Goal: Task Accomplishment & Management: Manage account settings

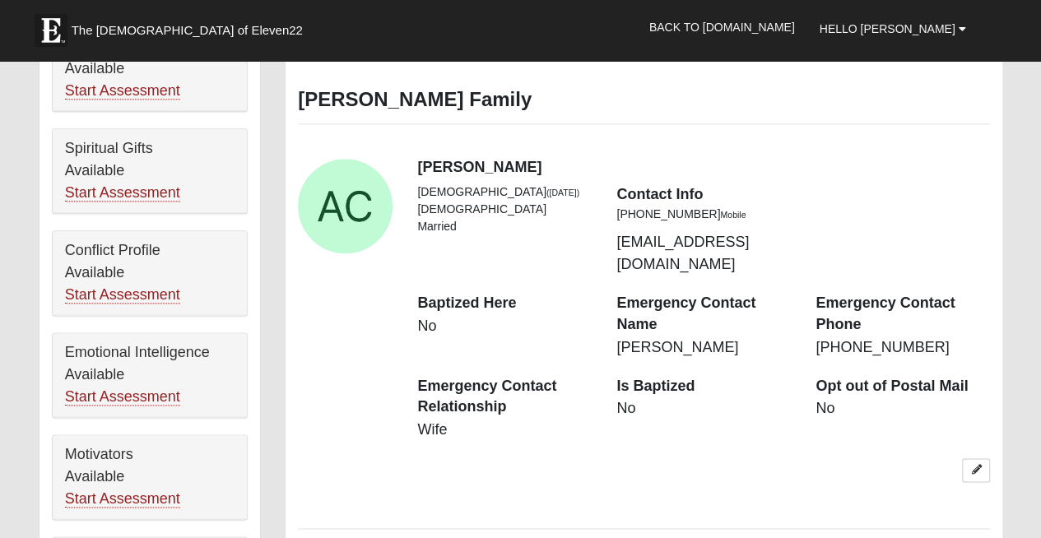
scroll to position [932, 0]
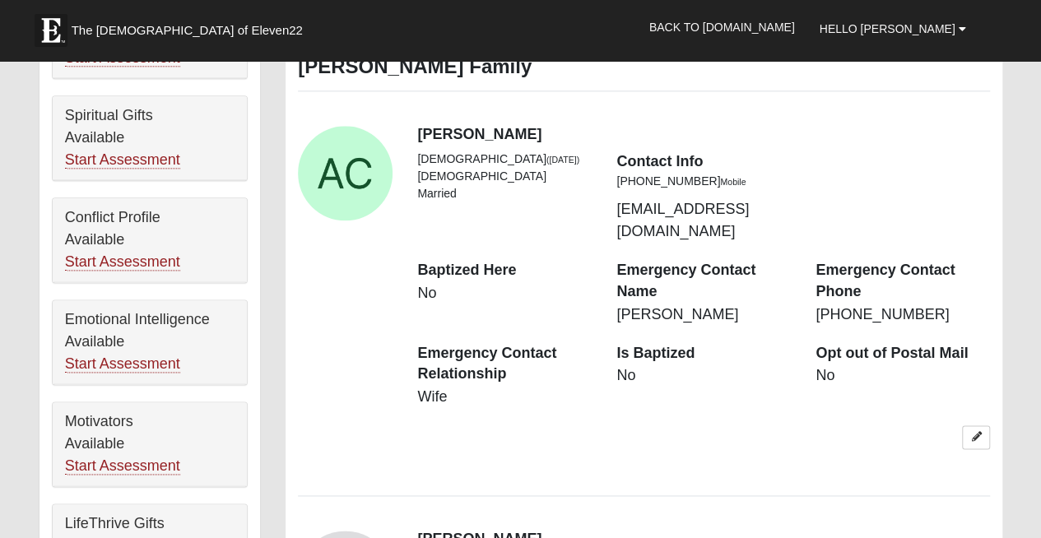
click at [979, 432] on icon at bounding box center [976, 437] width 10 height 10
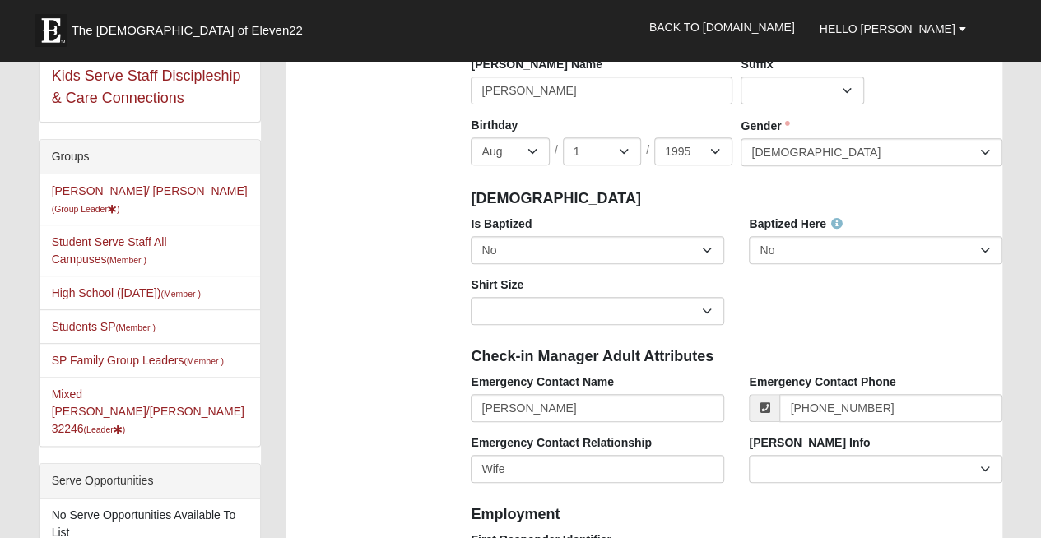
scroll to position [267, 0]
click at [701, 241] on select "No Yes" at bounding box center [598, 249] width 254 height 28
select select "True"
click at [471, 235] on select "No Yes" at bounding box center [598, 249] width 254 height 28
click at [622, 314] on select "Adult Small Adult Medium Adult Large Adult XL Adult XXL Adult 3XL Adult 4XL You…" at bounding box center [598, 310] width 254 height 28
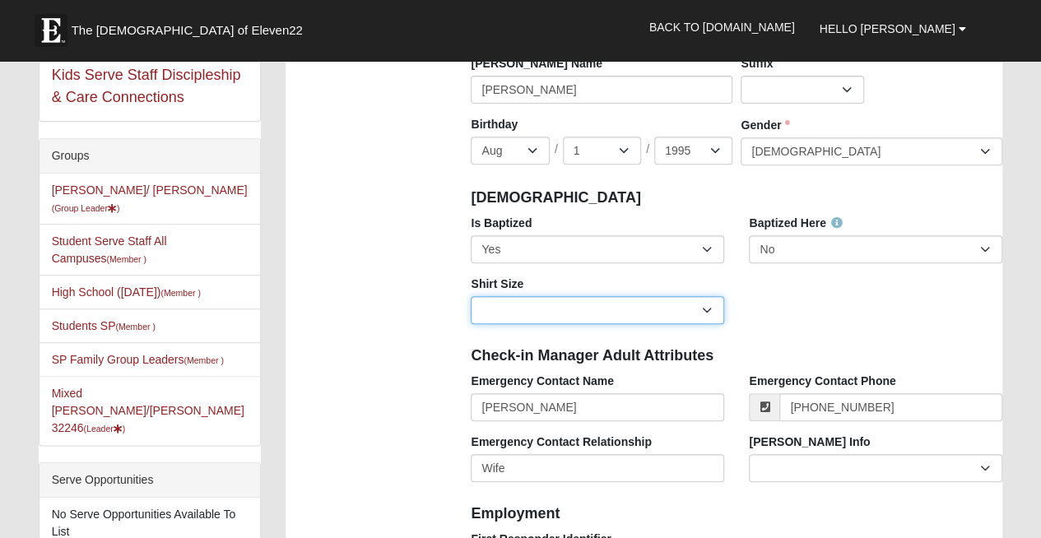
select select "Adult XL"
click at [471, 296] on select "Adult Small Adult Medium Adult Large Adult XL Adult XXL Adult 3XL Adult 4XL You…" at bounding box center [598, 310] width 254 height 28
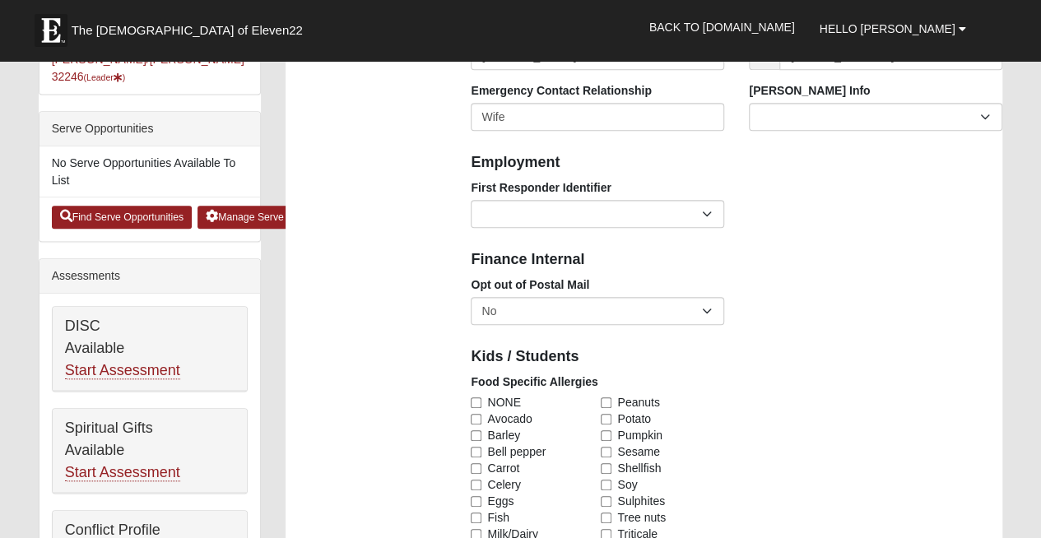
scroll to position [625, 0]
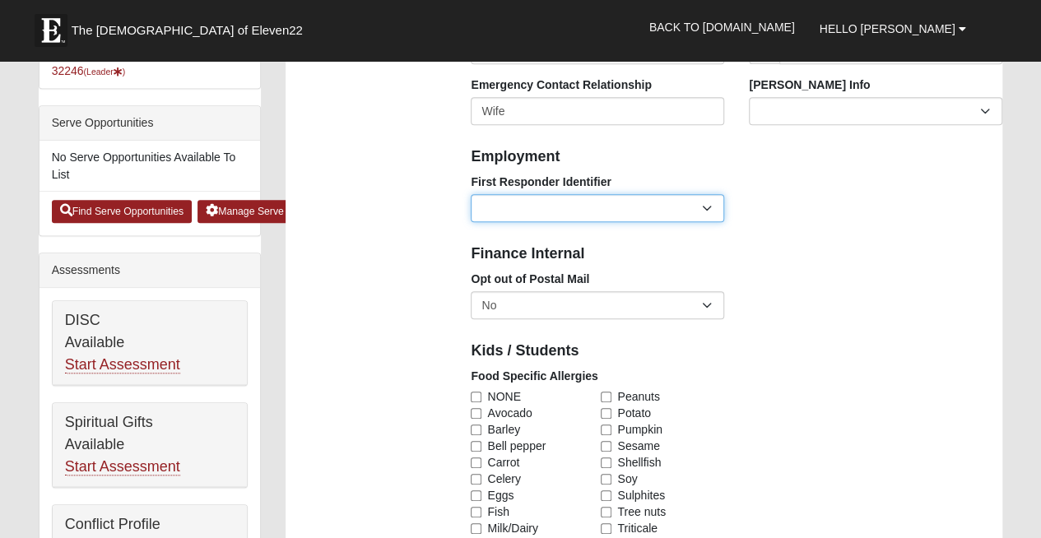
click at [563, 204] on select "EMT | Paramedic | Medical Firefighter | Fire Department Police Officer | Sherif…" at bounding box center [598, 208] width 254 height 28
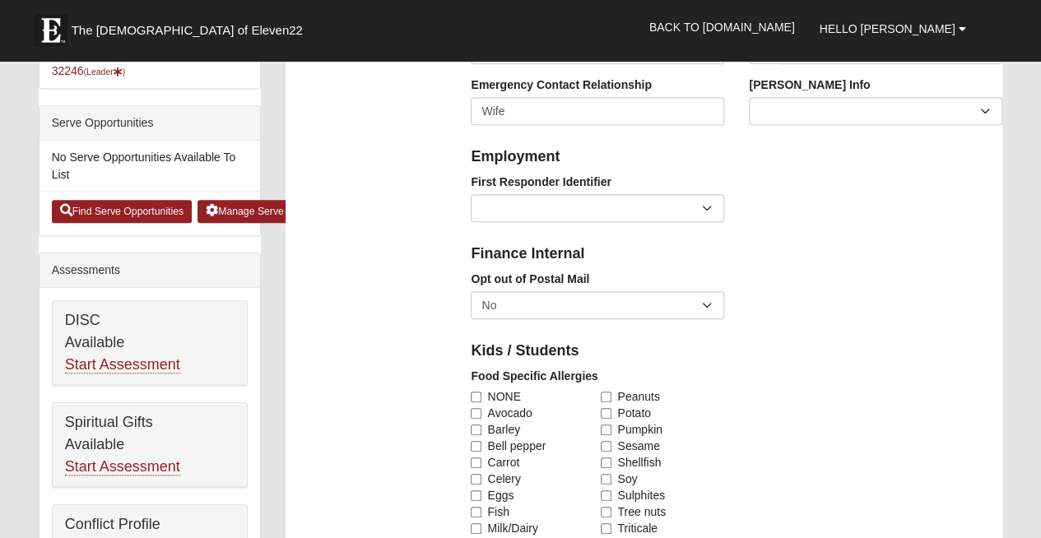
click at [839, 160] on h4 "Employment" at bounding box center [737, 157] width 532 height 18
click at [837, 119] on select "Current Foster Child Current Foster Parent Former Foster Child Former Foster Pa…" at bounding box center [876, 111] width 254 height 28
click at [799, 310] on div "Opt out of Postal Mail No Yes" at bounding box center [736, 301] width 556 height 61
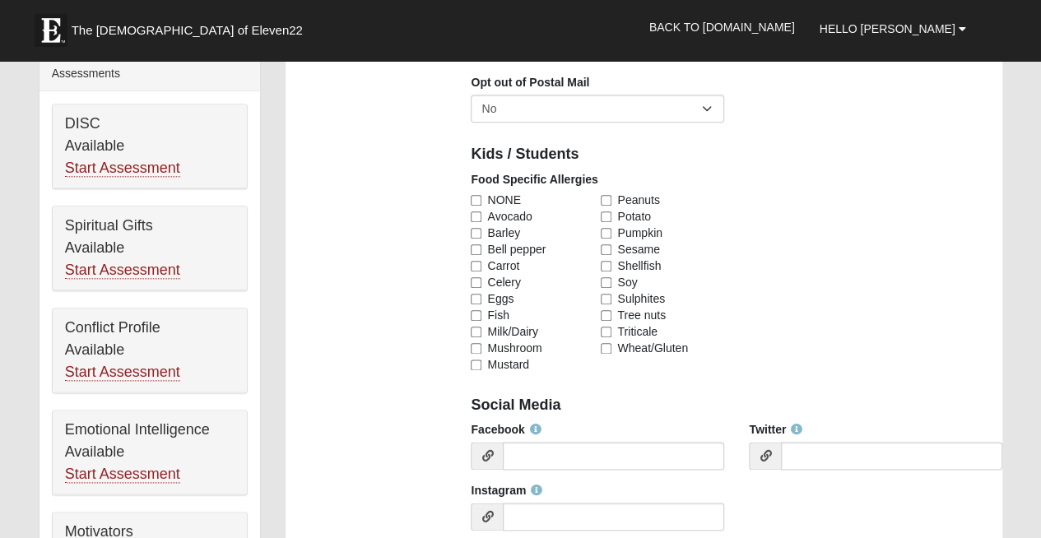
scroll to position [822, 0]
click at [475, 198] on input "NONE" at bounding box center [476, 199] width 11 height 11
checkbox input "true"
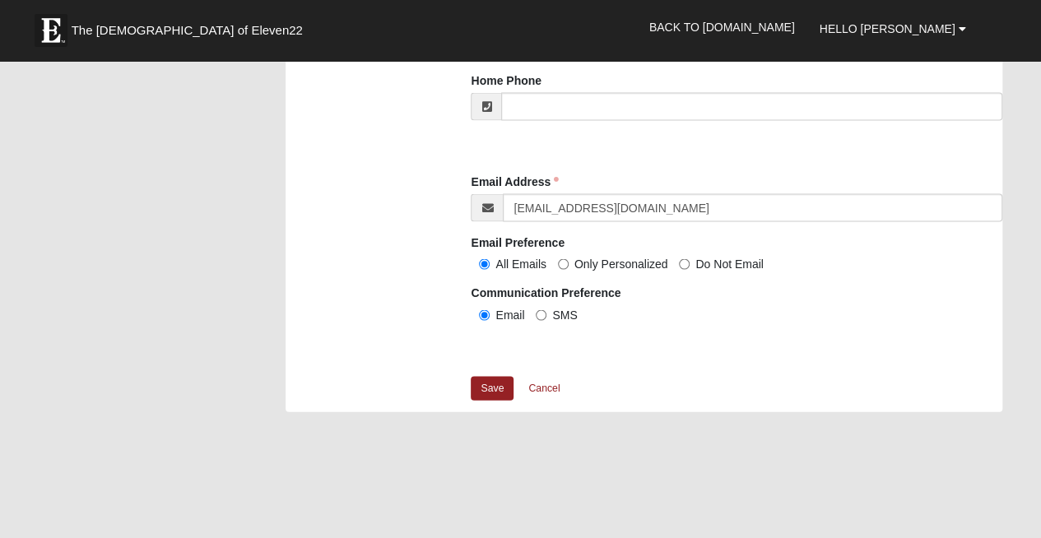
scroll to position [1574, 0]
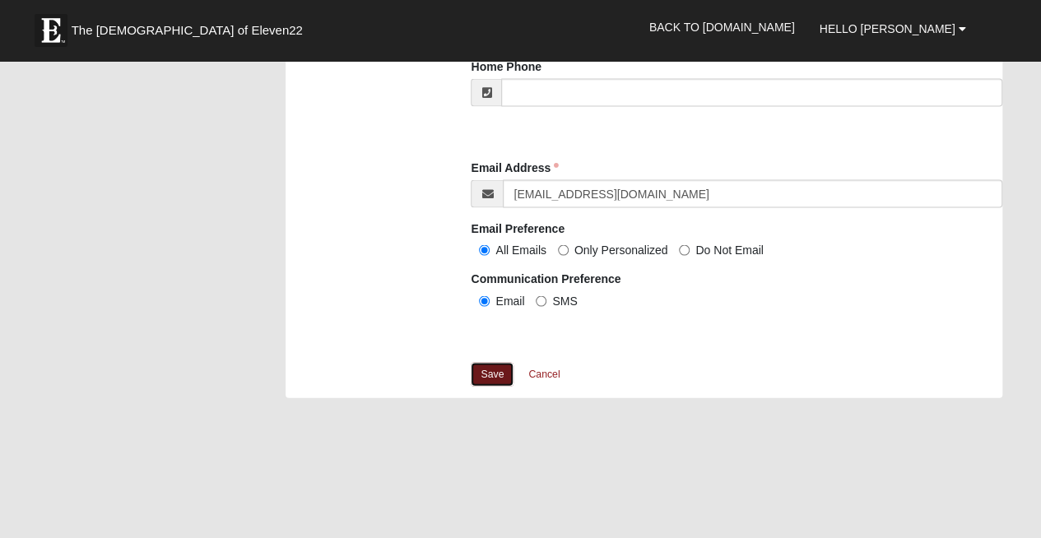
click at [486, 369] on link "Save" at bounding box center [492, 375] width 43 height 24
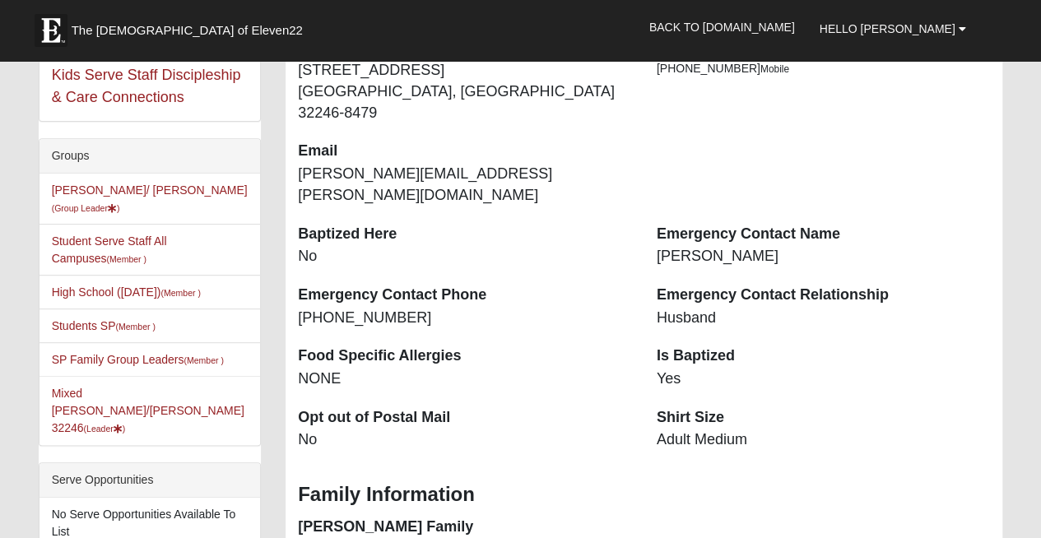
scroll to position [305, 0]
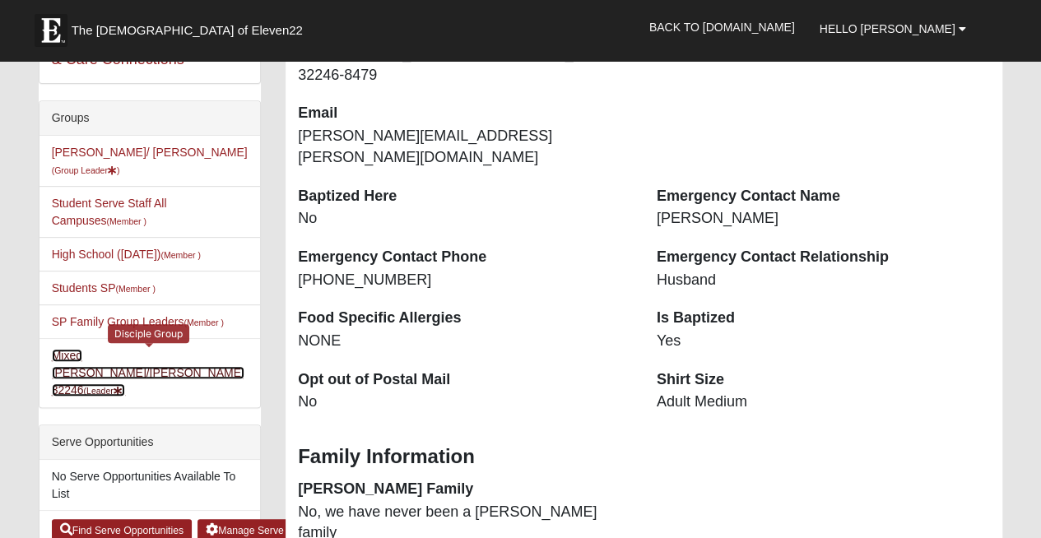
click at [180, 356] on link "Mixed Cossio/Maines 32246 (Leader )" at bounding box center [148, 373] width 193 height 48
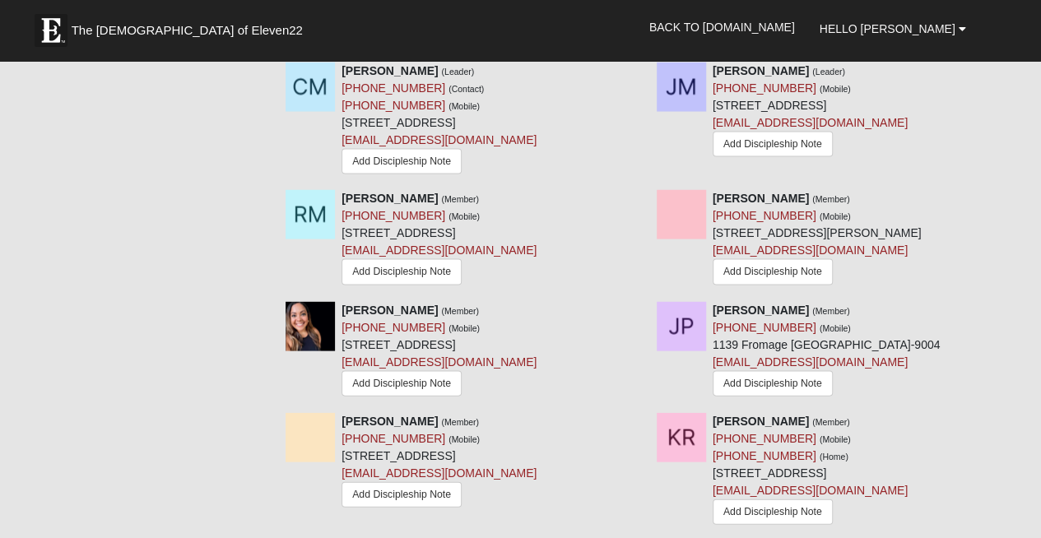
scroll to position [1562, 0]
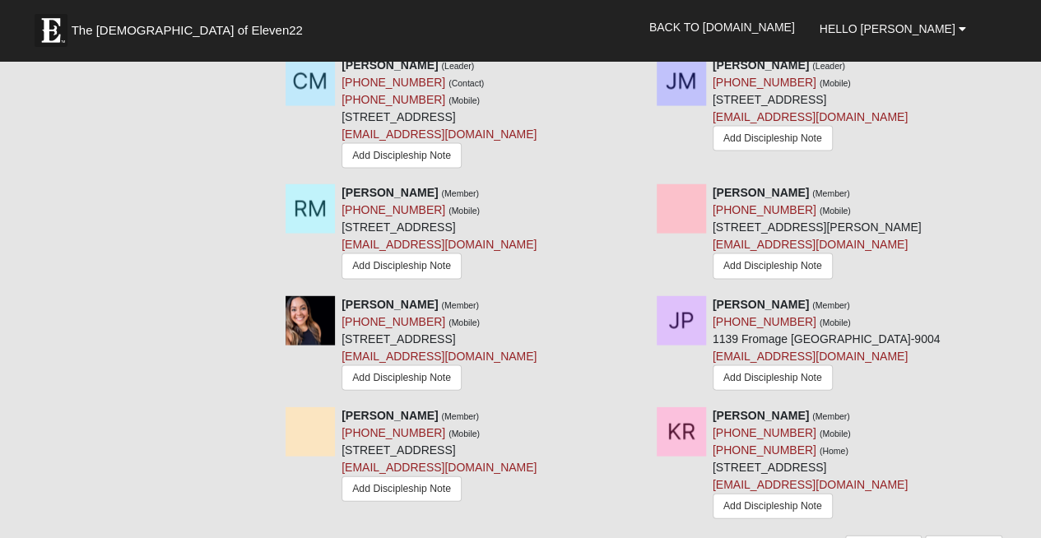
click at [1008, 410] on icon at bounding box center [1009, 416] width 12 height 12
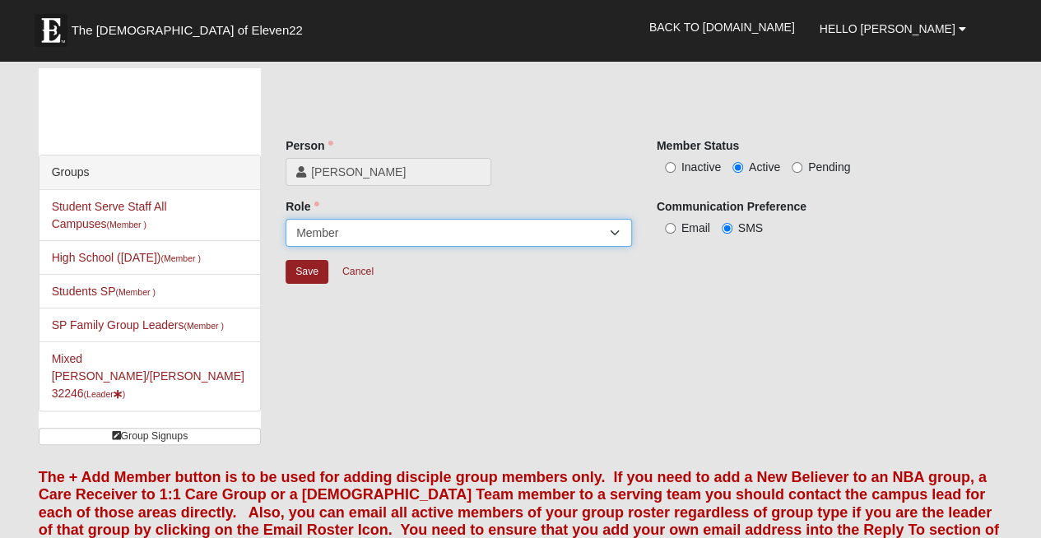
click at [593, 235] on select "Leader [PERSON_NAME] Coach Member Campus Lead Future Leader" at bounding box center [459, 233] width 347 height 28
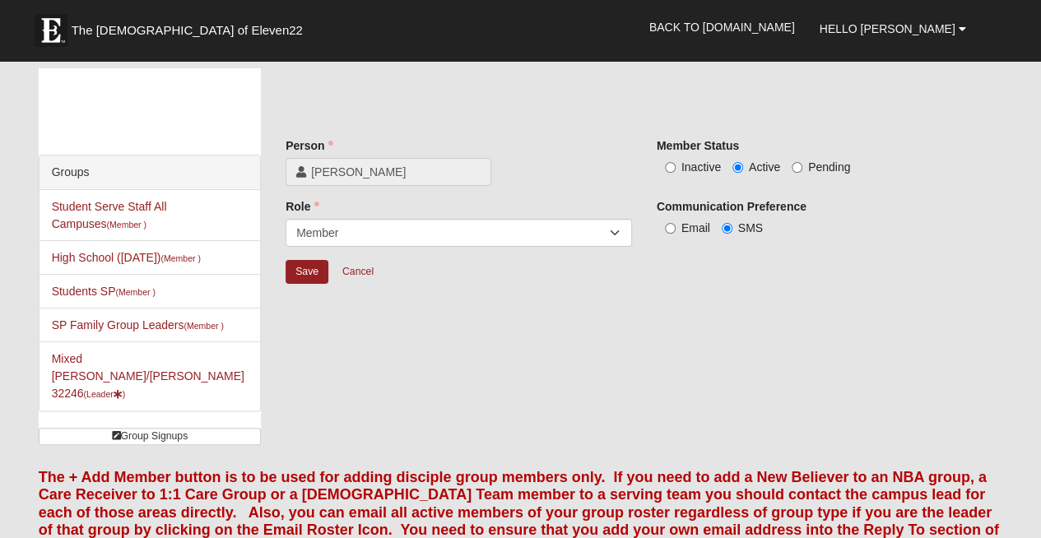
click at [600, 184] on div "[PERSON_NAME]" at bounding box center [459, 172] width 347 height 28
click at [672, 164] on input "Inactive" at bounding box center [670, 167] width 11 height 11
radio input "true"
click at [295, 279] on input "Save" at bounding box center [307, 272] width 43 height 24
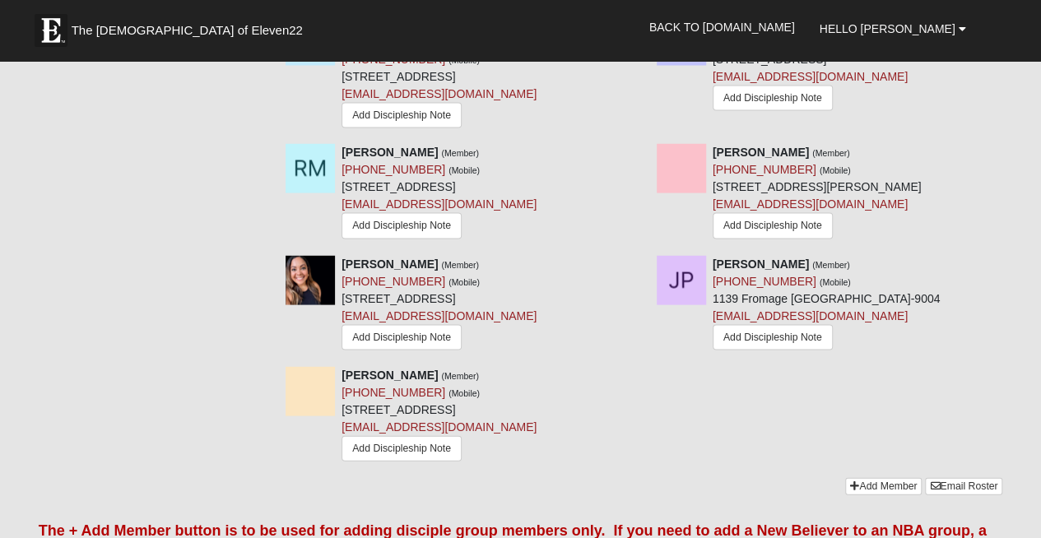
scroll to position [1523, 0]
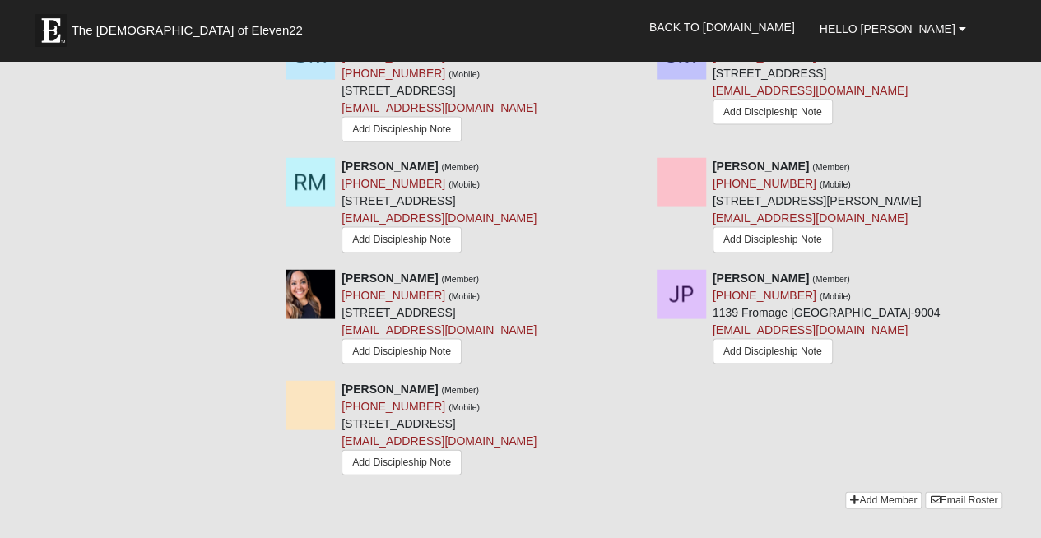
click at [636, 383] on icon at bounding box center [639, 389] width 12 height 12
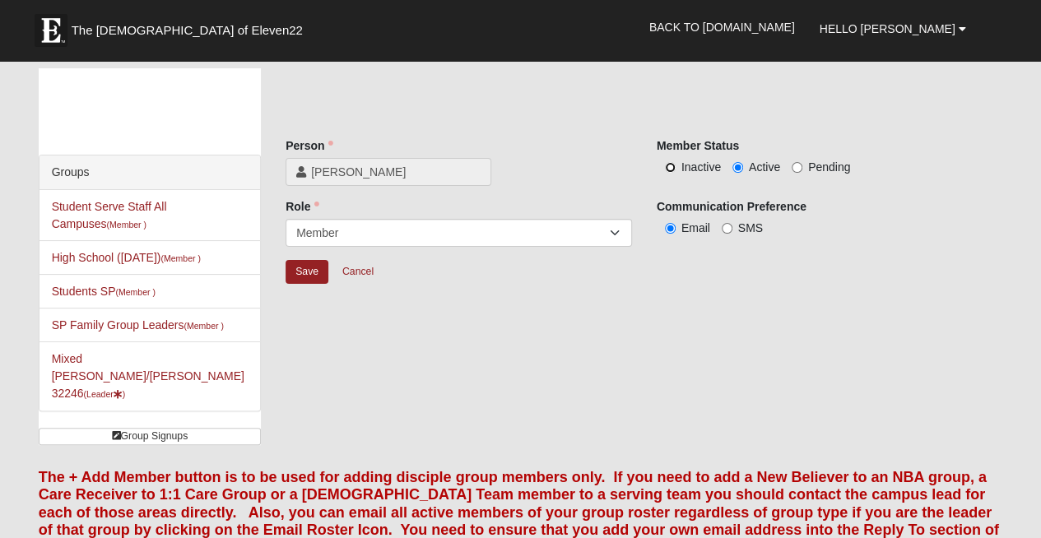
click at [670, 168] on input "Inactive" at bounding box center [670, 167] width 11 height 11
radio input "true"
click at [296, 280] on input "Save" at bounding box center [307, 272] width 43 height 24
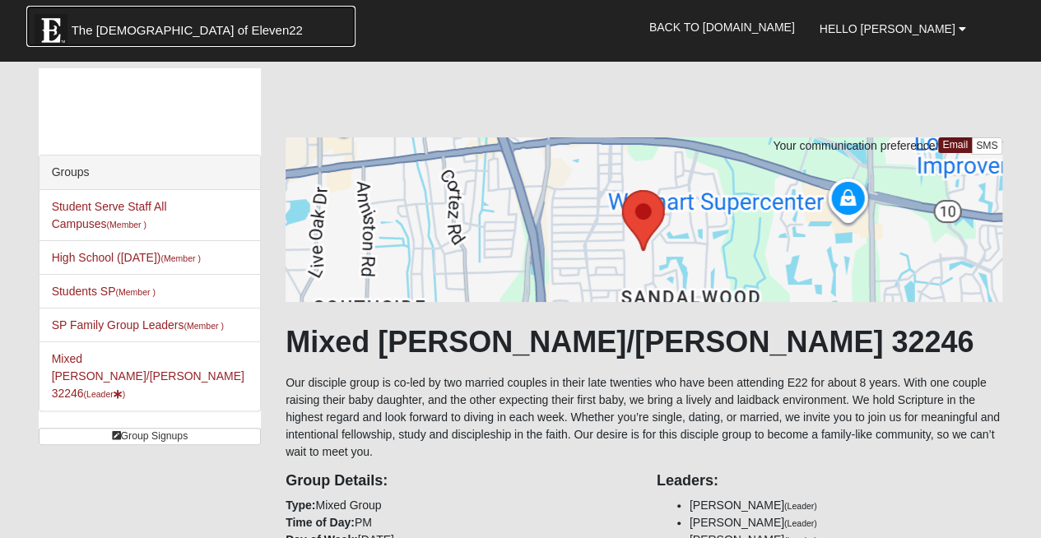
click at [55, 38] on img at bounding box center [51, 30] width 33 height 33
